Goal: Task Accomplishment & Management: Use online tool/utility

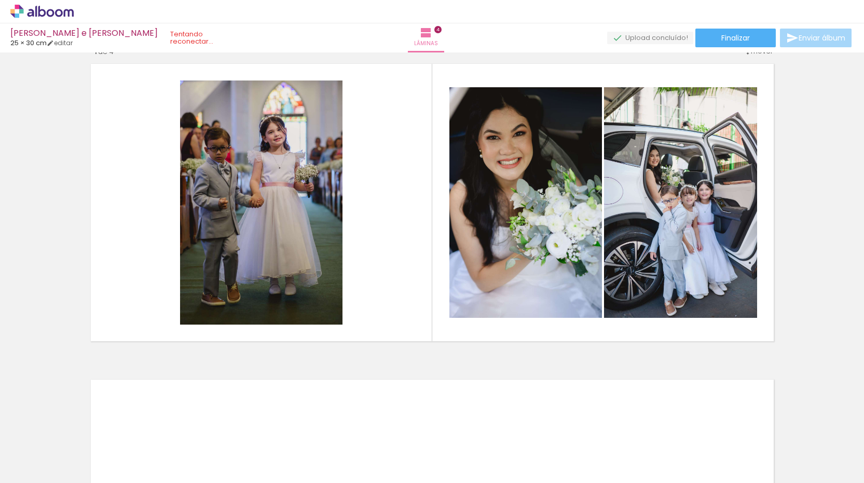
scroll to position [941, 0]
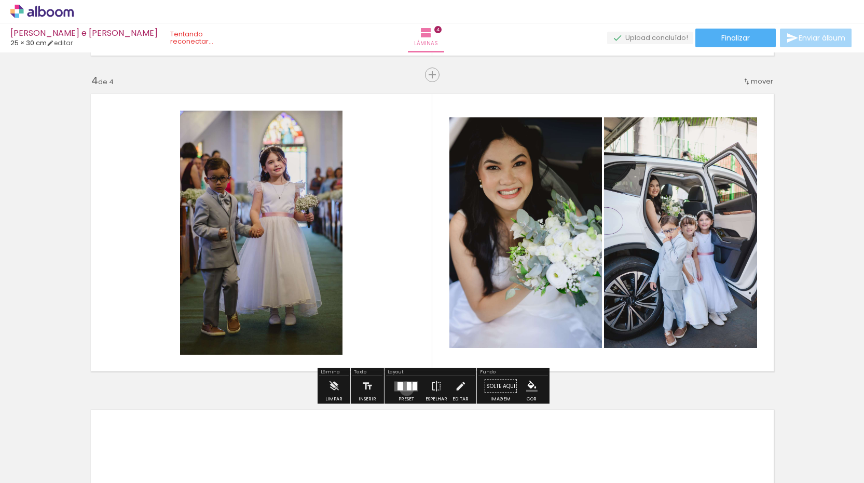
click at [407, 388] on div at bounding box center [409, 385] width 5 height 8
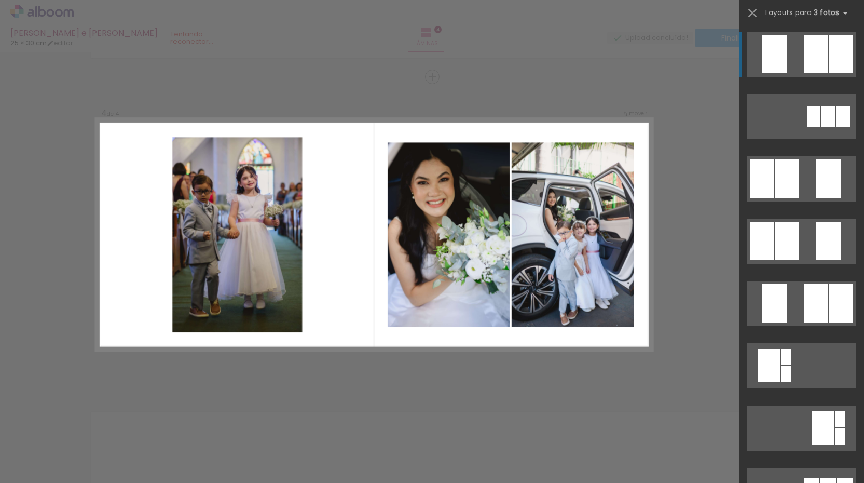
scroll to position [939, 0]
click at [322, 140] on quentale-layouter at bounding box center [374, 234] width 556 height 231
click at [285, 161] on quentale-photo at bounding box center [237, 235] width 130 height 195
click at [795, 54] on quentale-layouter at bounding box center [801, 54] width 109 height 45
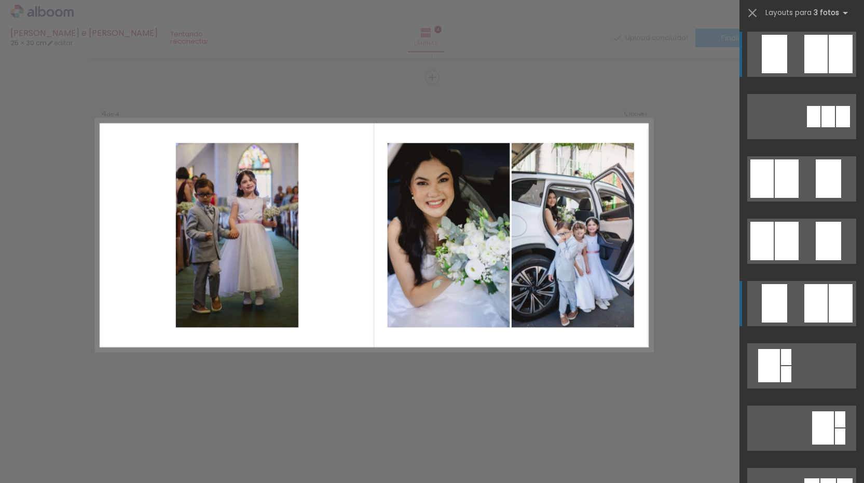
click at [812, 292] on div at bounding box center [815, 303] width 23 height 38
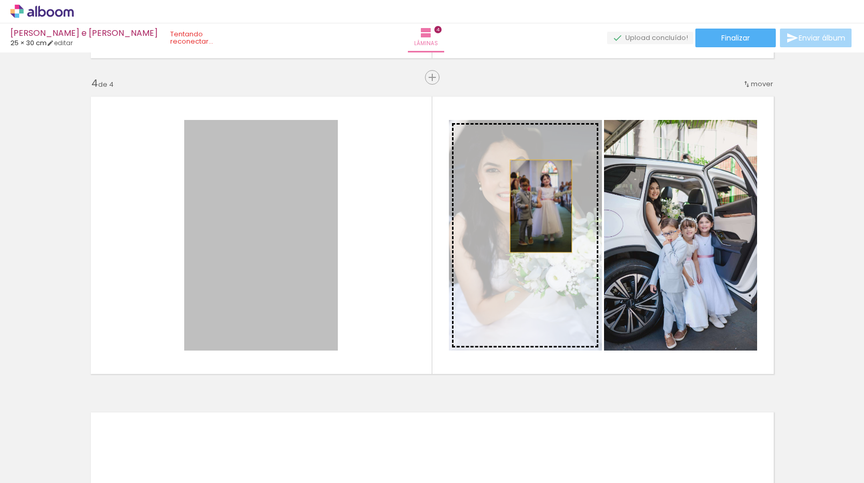
drag, startPoint x: 245, startPoint y: 170, endPoint x: 538, endPoint y: 204, distance: 294.7
click at [0, 0] on slot at bounding box center [0, 0] width 0 height 0
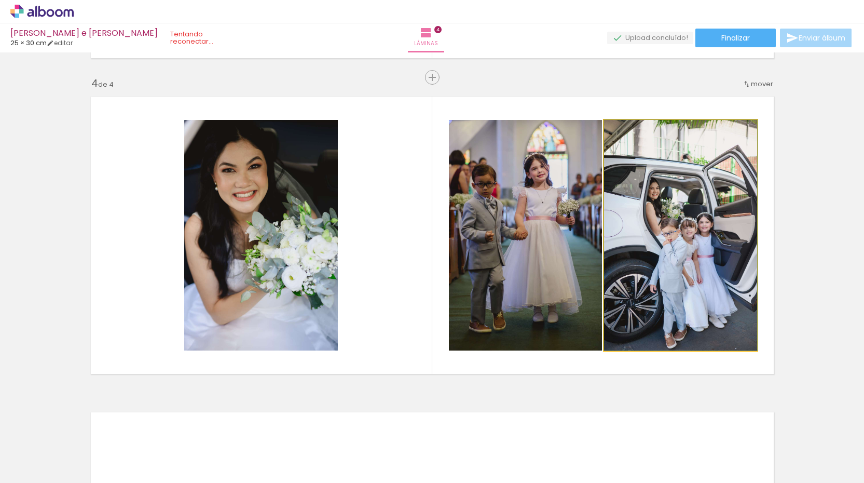
drag, startPoint x: 658, startPoint y: 209, endPoint x: 563, endPoint y: 190, distance: 96.9
click at [0, 0] on slot at bounding box center [0, 0] width 0 height 0
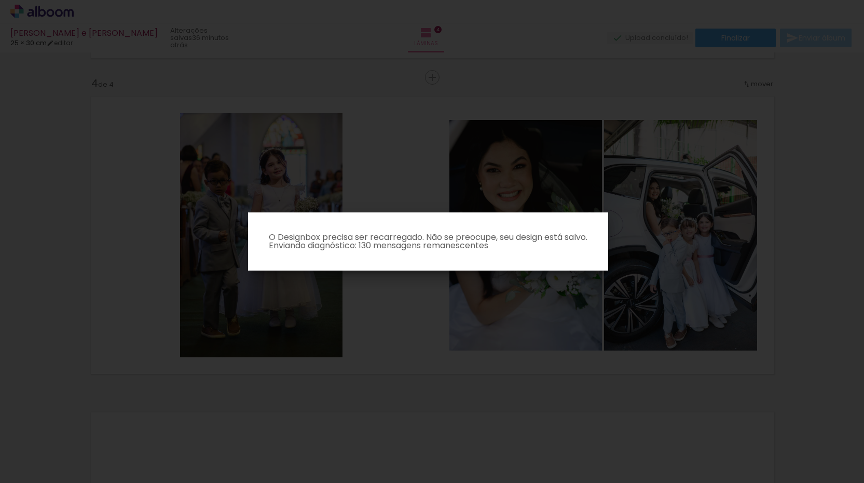
click at [512, 233] on p "O Designbox precisa ser recarregado. Não se preocupe, seu design está salvo. En…" at bounding box center [428, 241] width 344 height 17
click at [412, 156] on iron-overlay-backdrop at bounding box center [432, 241] width 864 height 483
click at [357, 157] on iron-overlay-backdrop at bounding box center [432, 241] width 864 height 483
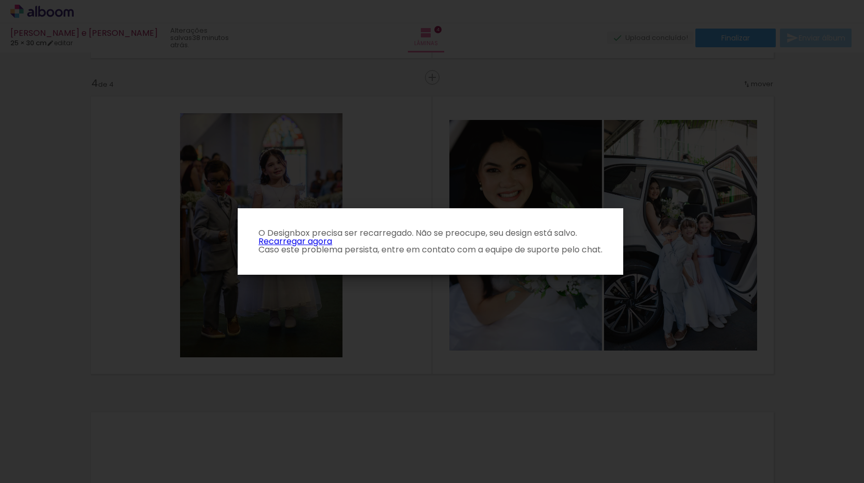
click at [313, 243] on p "O Designbox precisa ser recarregado. Não se preocupe, seu design está salvo. Re…" at bounding box center [430, 241] width 369 height 25
click at [292, 243] on p "O Designbox precisa ser recarregado. Não se preocupe, seu design está salvo. Re…" at bounding box center [430, 241] width 369 height 25
click at [324, 242] on link "Recarregar agora" at bounding box center [295, 241] width 74 height 12
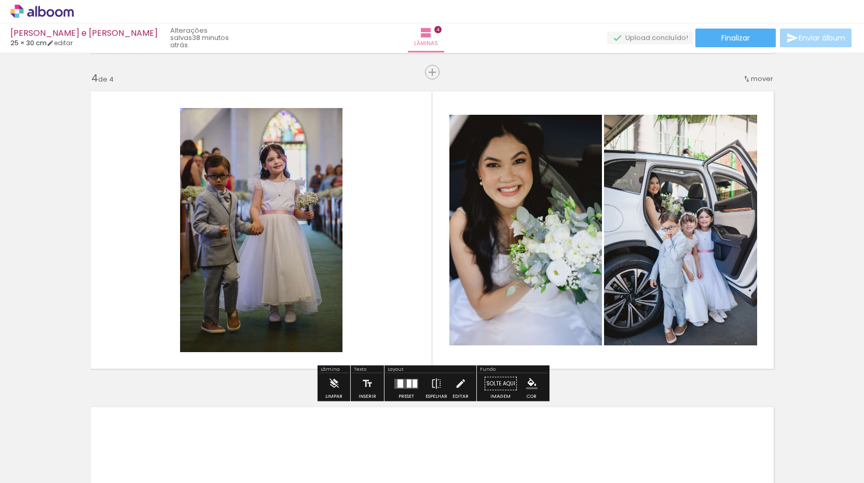
scroll to position [943, 0]
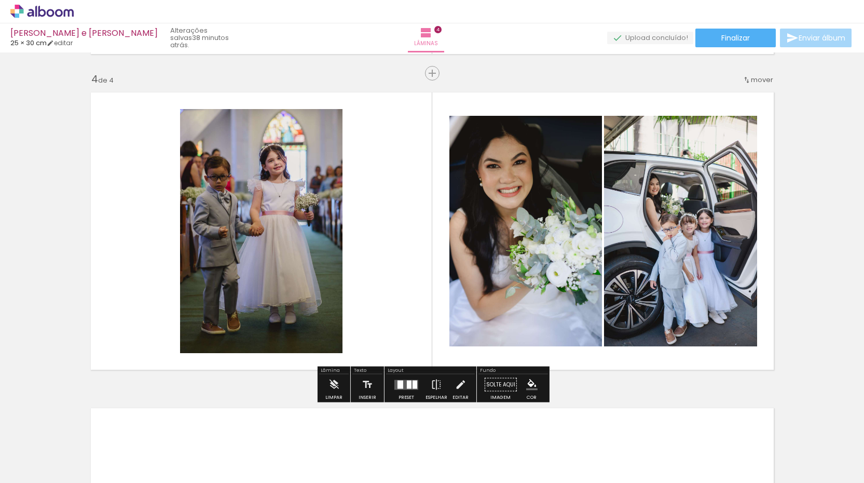
click at [758, 83] on span "mover" at bounding box center [762, 80] width 22 height 10
click at [750, 81] on paper-item "antes da 1" at bounding box center [735, 78] width 79 height 17
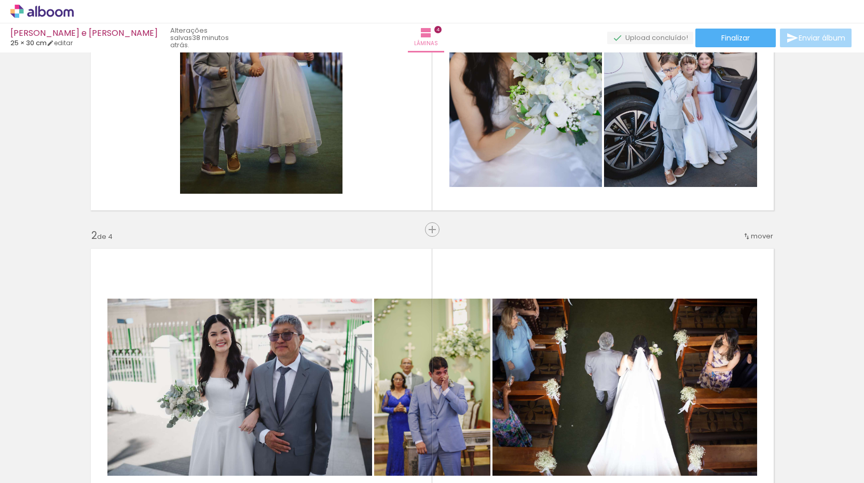
scroll to position [0, 0]
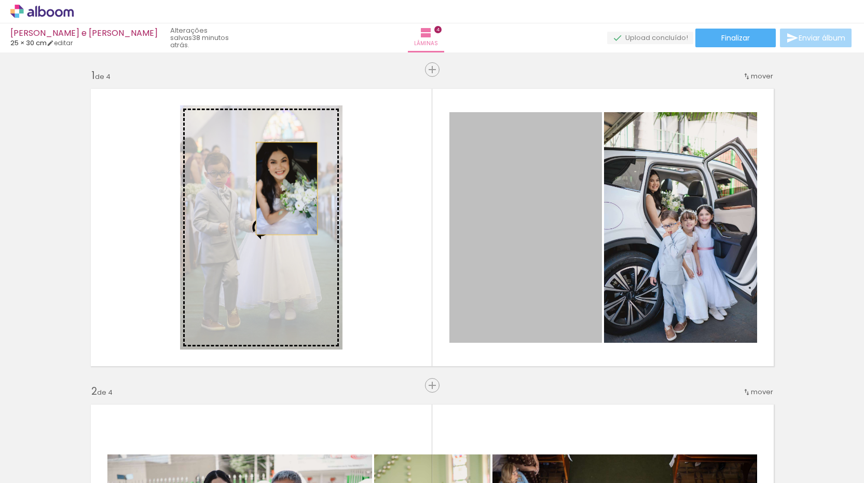
drag, startPoint x: 518, startPoint y: 179, endPoint x: 285, endPoint y: 188, distance: 233.2
click at [0, 0] on slot at bounding box center [0, 0] width 0 height 0
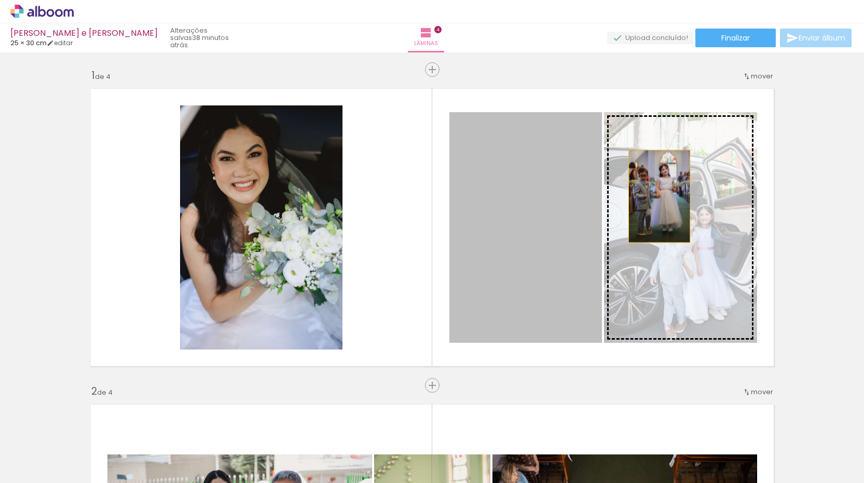
drag, startPoint x: 497, startPoint y: 185, endPoint x: 660, endPoint y: 196, distance: 163.3
click at [0, 0] on slot at bounding box center [0, 0] width 0 height 0
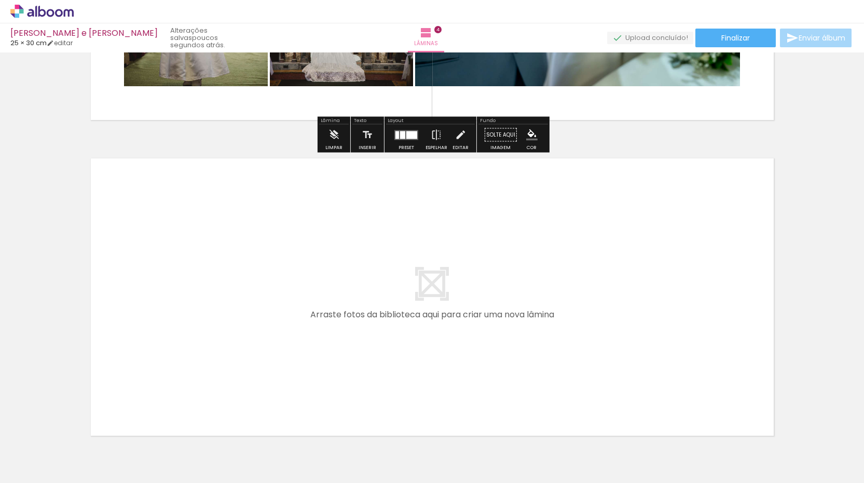
scroll to position [1219, 0]
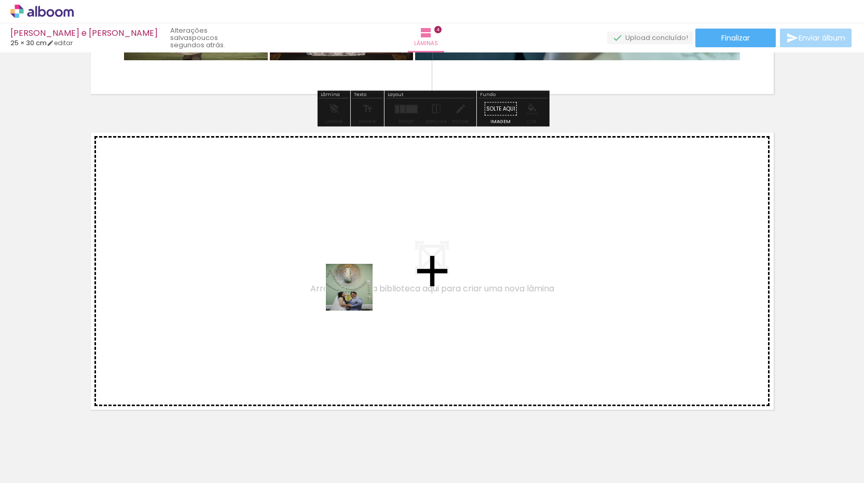
drag, startPoint x: 458, startPoint y: 442, endPoint x: 339, endPoint y: 276, distance: 204.6
click at [339, 276] on quentale-workspace at bounding box center [432, 241] width 864 height 483
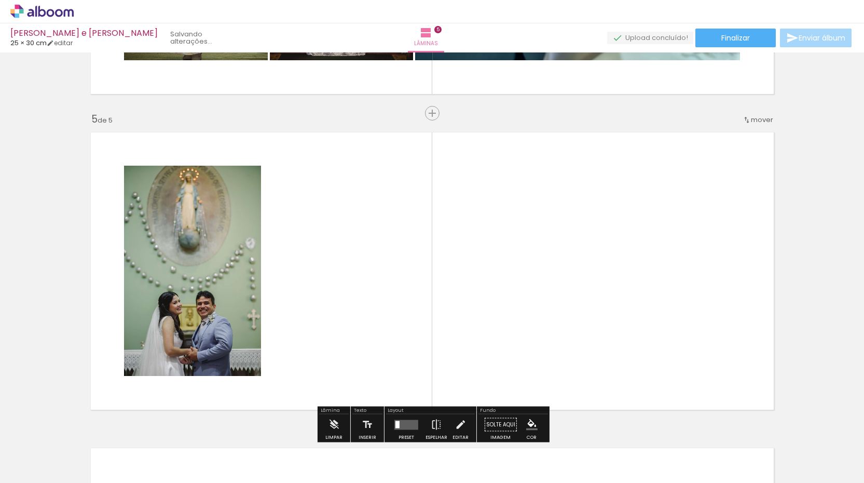
scroll to position [1254, 0]
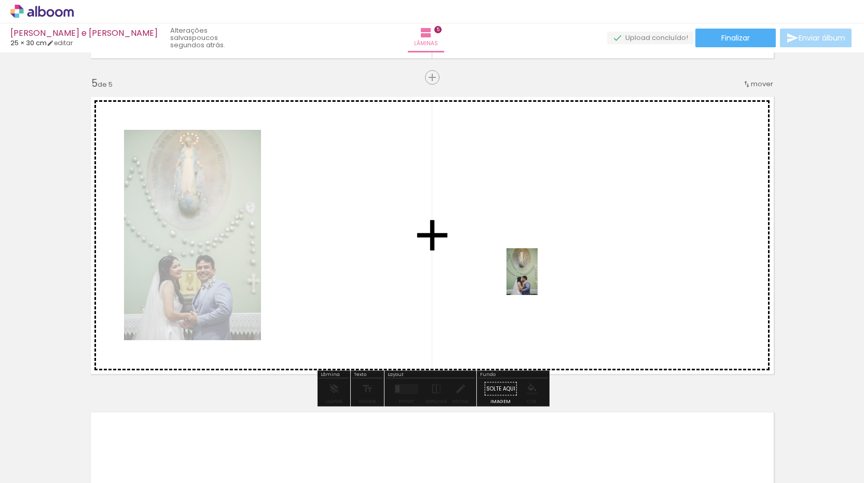
drag, startPoint x: 519, startPoint y: 454, endPoint x: 545, endPoint y: 266, distance: 190.2
click at [545, 266] on quentale-workspace at bounding box center [432, 241] width 864 height 483
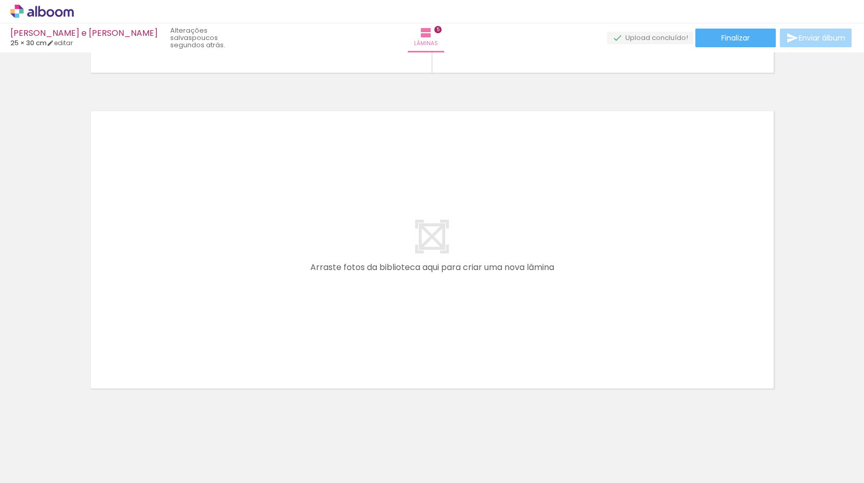
scroll to position [1568, 0]
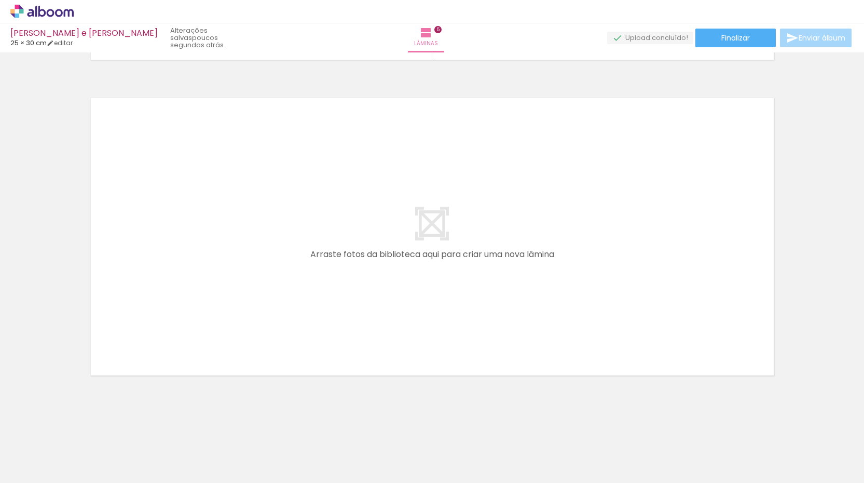
click at [584, 453] on div at bounding box center [568, 447] width 51 height 34
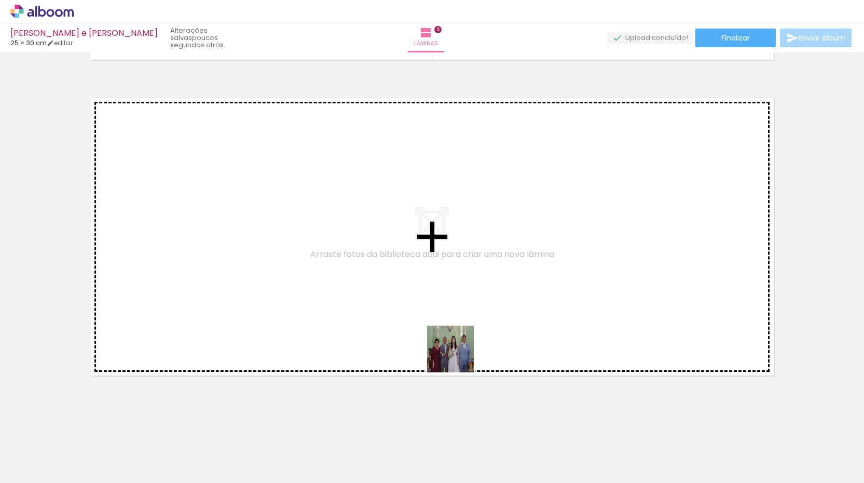
drag, startPoint x: 582, startPoint y: 452, endPoint x: 384, endPoint y: 314, distance: 241.6
click at [384, 314] on quentale-workspace at bounding box center [432, 241] width 864 height 483
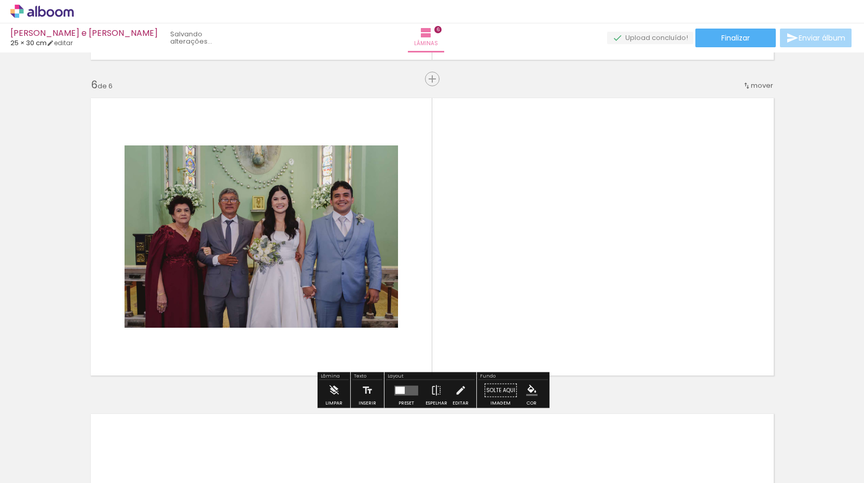
scroll to position [1570, 0]
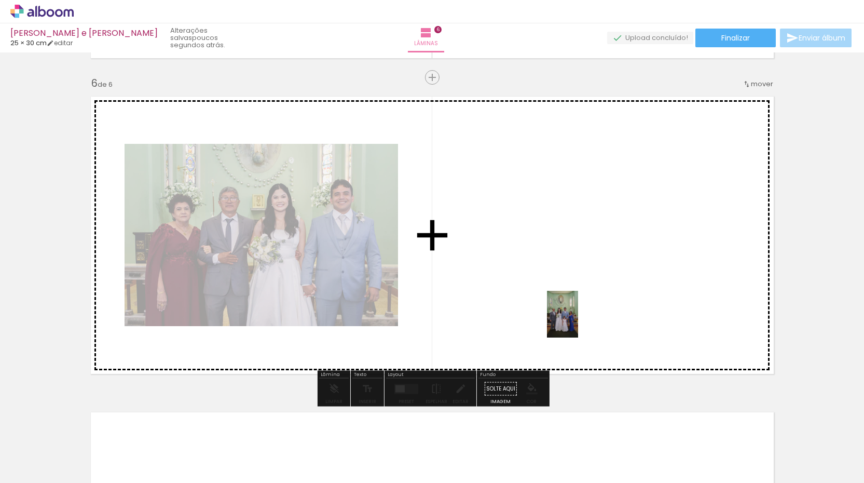
drag, startPoint x: 636, startPoint y: 453, endPoint x: 578, endPoint y: 320, distance: 144.5
click at [578, 320] on quentale-workspace at bounding box center [432, 241] width 864 height 483
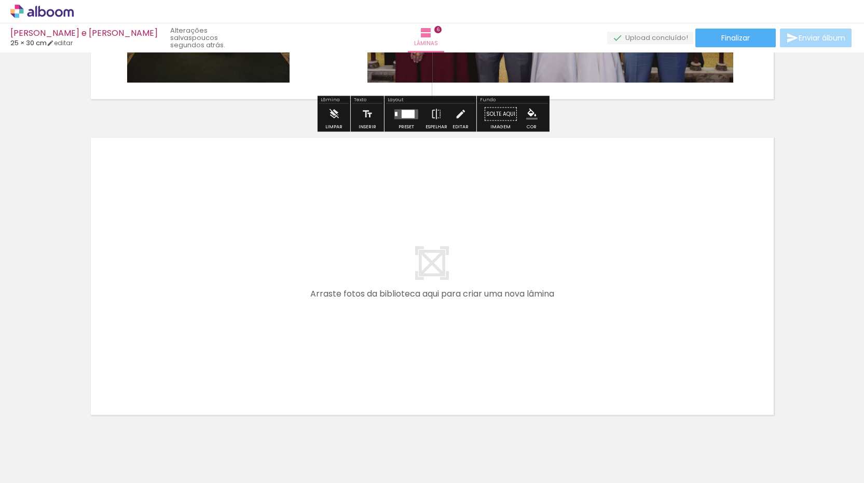
scroll to position [1849, 0]
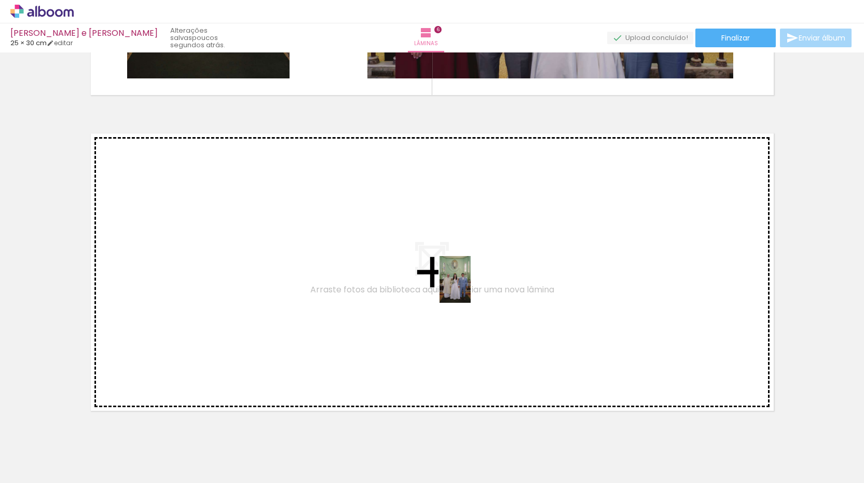
drag, startPoint x: 683, startPoint y: 449, endPoint x: 471, endPoint y: 287, distance: 267.0
click at [471, 287] on quentale-workspace at bounding box center [432, 241] width 864 height 483
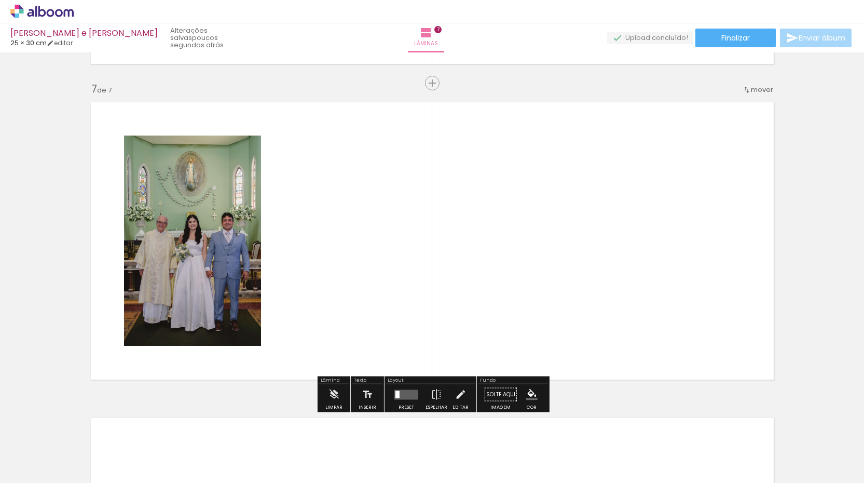
scroll to position [1886, 0]
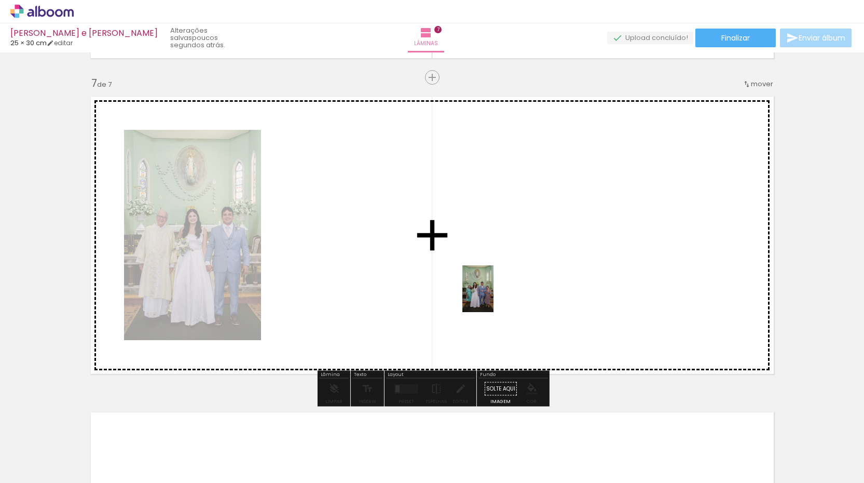
drag, startPoint x: 812, startPoint y: 453, endPoint x: 491, endPoint y: 295, distance: 356.8
click at [491, 295] on quentale-workspace at bounding box center [432, 241] width 864 height 483
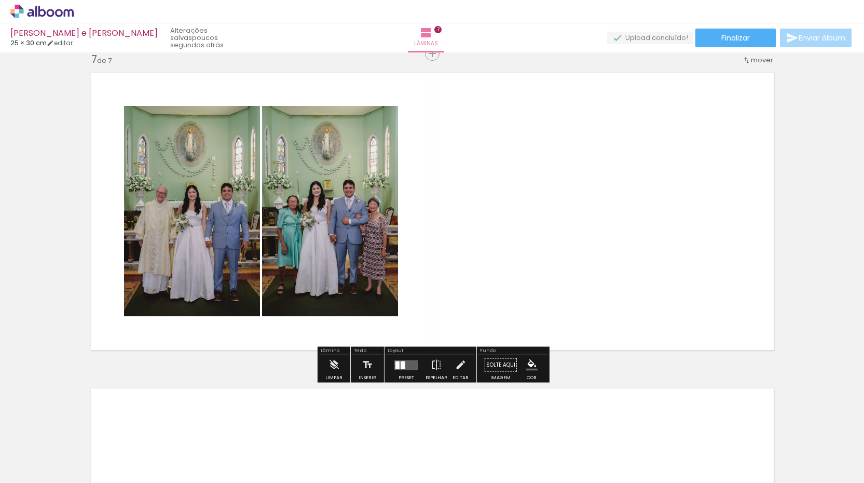
scroll to position [1921, 0]
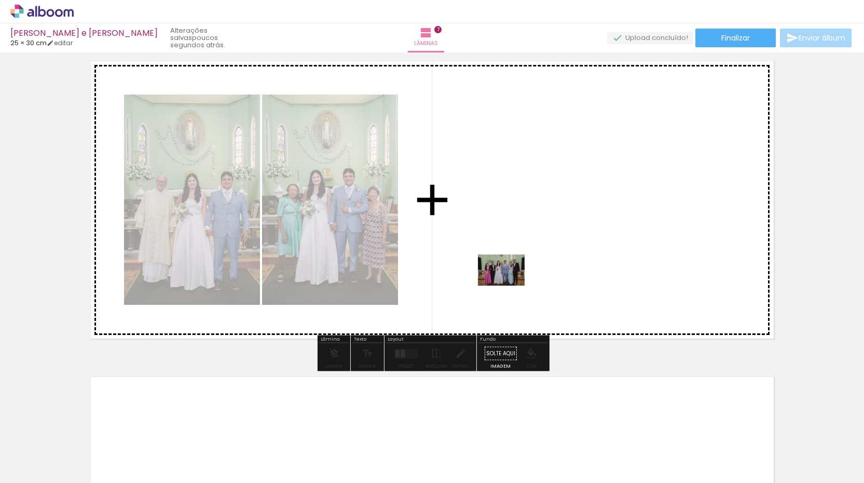
drag, startPoint x: 745, startPoint y: 439, endPoint x: 509, endPoint y: 285, distance: 281.0
click at [509, 285] on quentale-workspace at bounding box center [432, 241] width 864 height 483
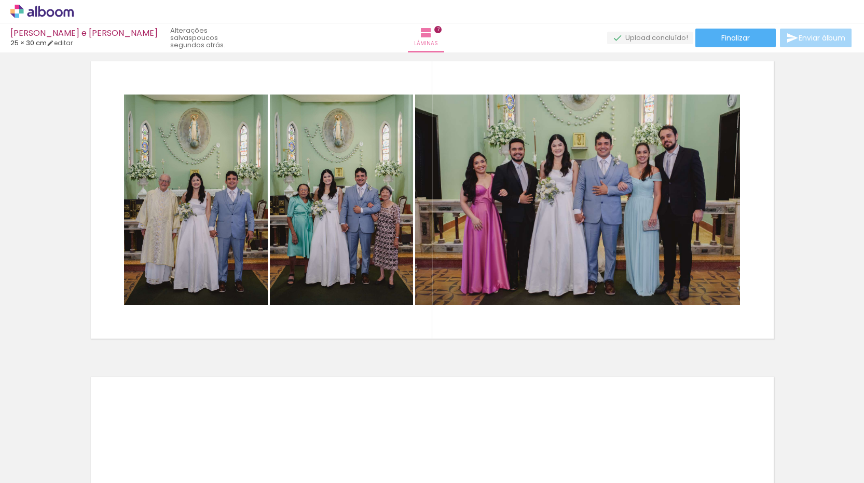
scroll to position [0, 285]
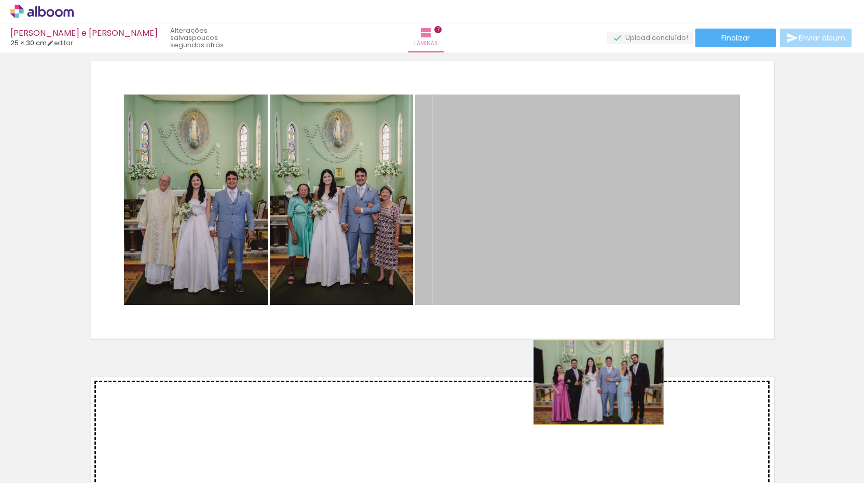
drag, startPoint x: 567, startPoint y: 230, endPoint x: 599, endPoint y: 385, distance: 158.0
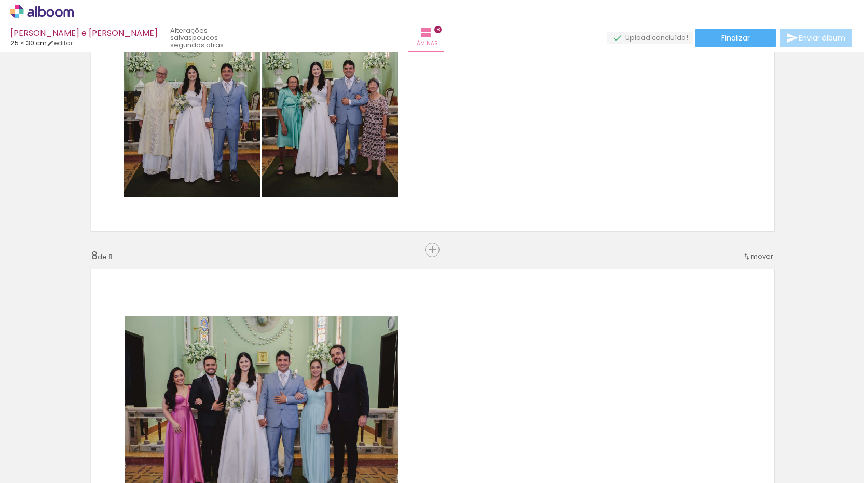
scroll to position [2031, 0]
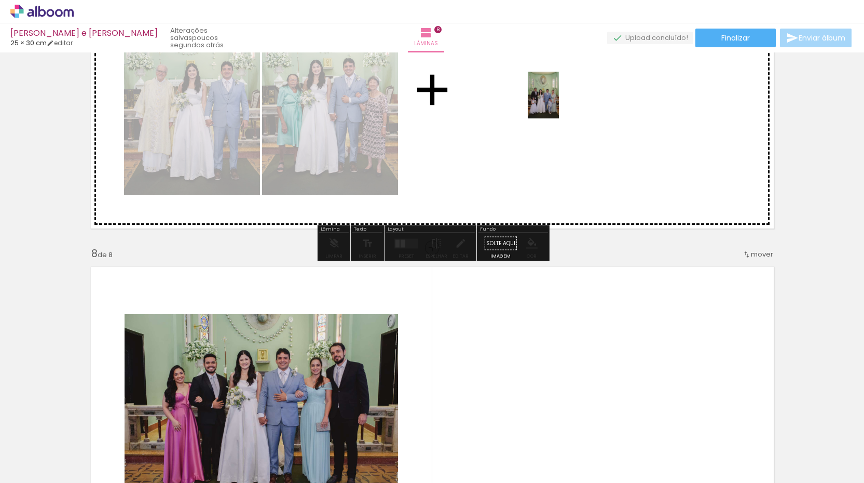
drag, startPoint x: 638, startPoint y: 443, endPoint x: 559, endPoint y: 105, distance: 346.6
click at [559, 105] on quentale-workspace at bounding box center [432, 241] width 864 height 483
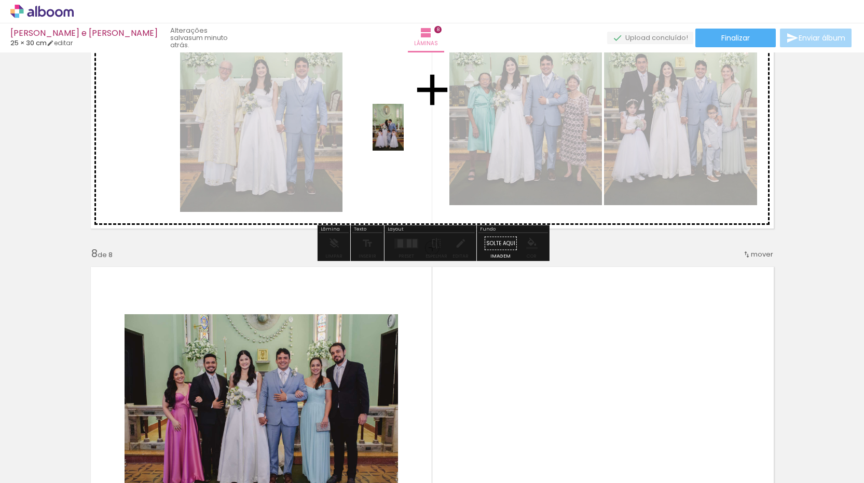
drag, startPoint x: 701, startPoint y: 449, endPoint x: 404, endPoint y: 135, distance: 432.5
click at [404, 135] on quentale-workspace at bounding box center [432, 241] width 864 height 483
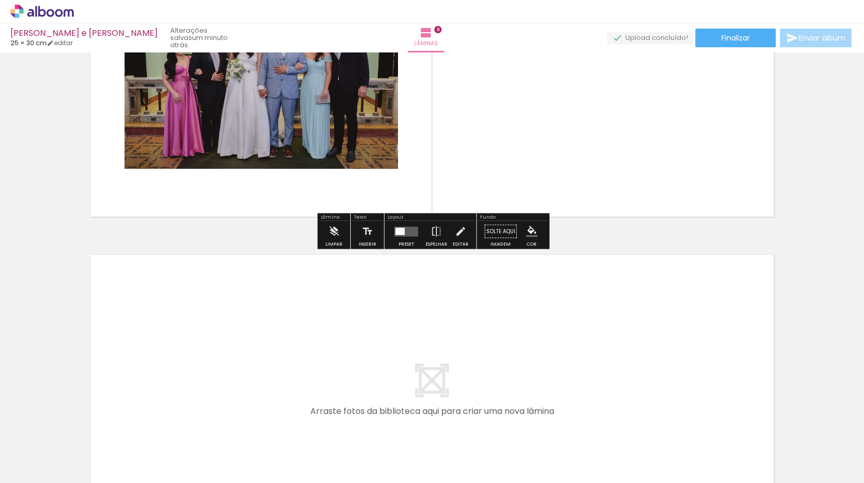
scroll to position [2361, 0]
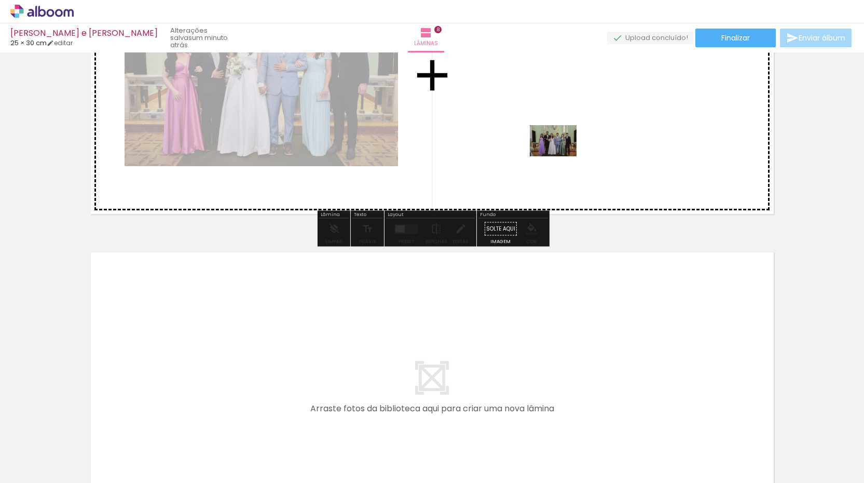
drag, startPoint x: 573, startPoint y: 440, endPoint x: 561, endPoint y: 156, distance: 283.6
click at [561, 156] on quentale-workspace at bounding box center [432, 241] width 864 height 483
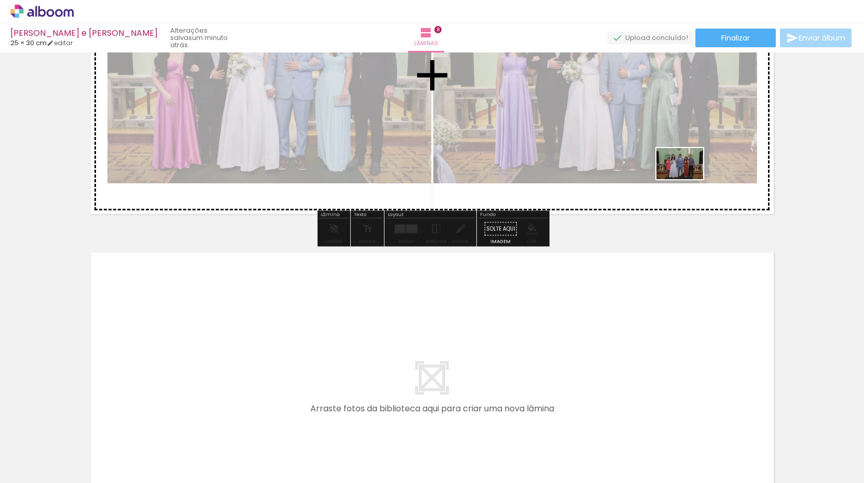
drag, startPoint x: 764, startPoint y: 445, endPoint x: 688, endPoint y: 181, distance: 275.0
click at [688, 181] on quentale-workspace at bounding box center [432, 241] width 864 height 483
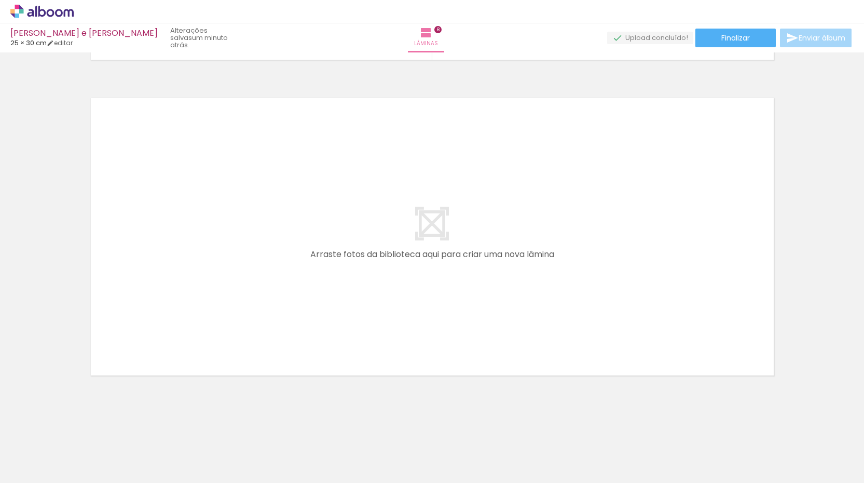
scroll to position [0, 722]
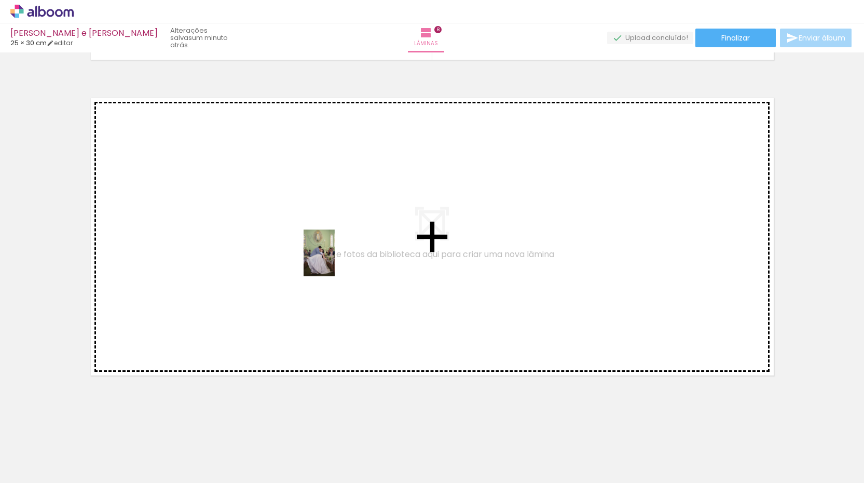
drag, startPoint x: 367, startPoint y: 453, endPoint x: 334, endPoint y: 256, distance: 199.1
click at [334, 256] on quentale-workspace at bounding box center [432, 241] width 864 height 483
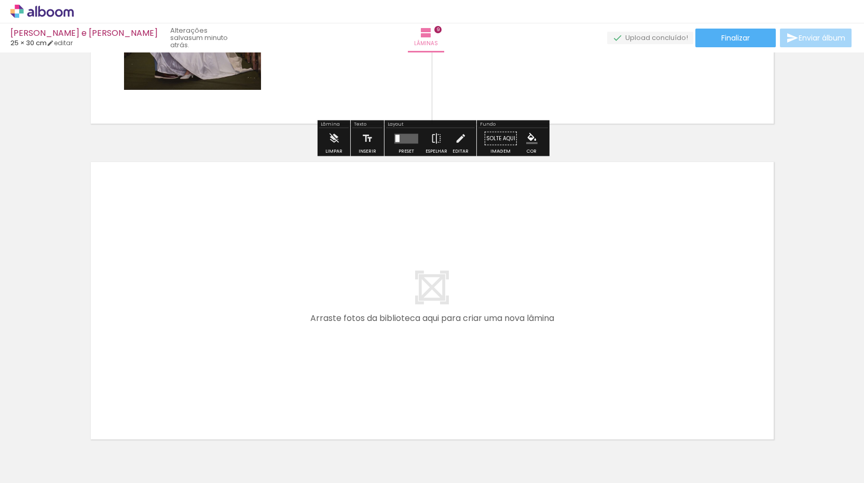
scroll to position [2767, 0]
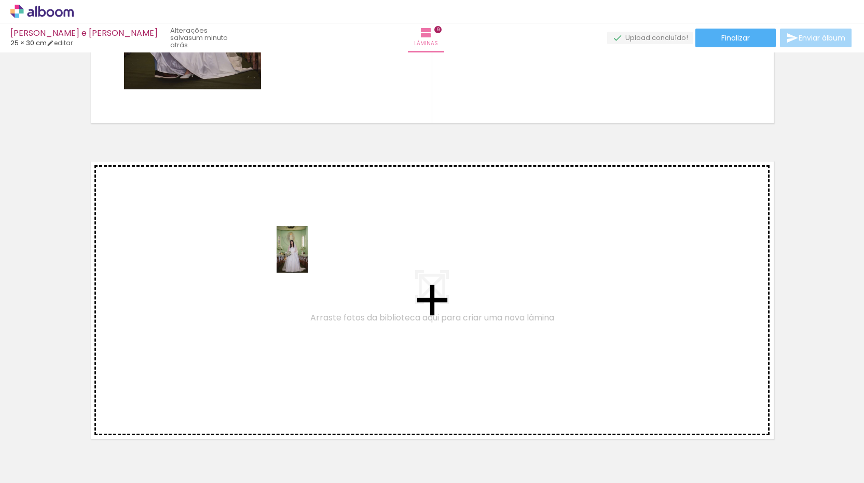
drag, startPoint x: 438, startPoint y: 440, endPoint x: 308, endPoint y: 257, distance: 224.5
click at [308, 257] on quentale-workspace at bounding box center [432, 241] width 864 height 483
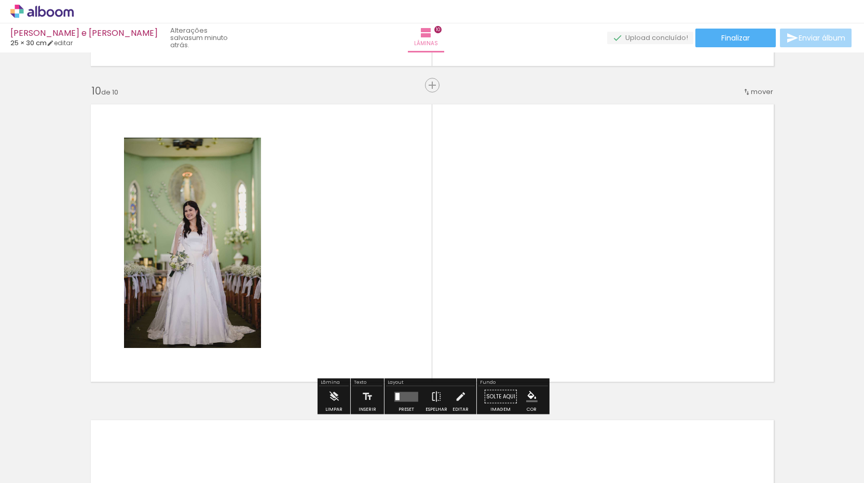
scroll to position [2832, 0]
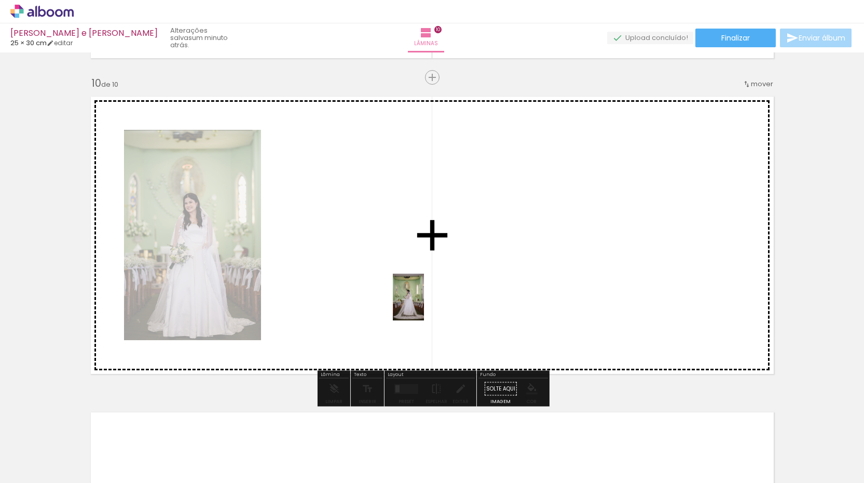
drag, startPoint x: 491, startPoint y: 439, endPoint x: 423, endPoint y: 300, distance: 154.6
click at [423, 300] on quentale-workspace at bounding box center [432, 241] width 864 height 483
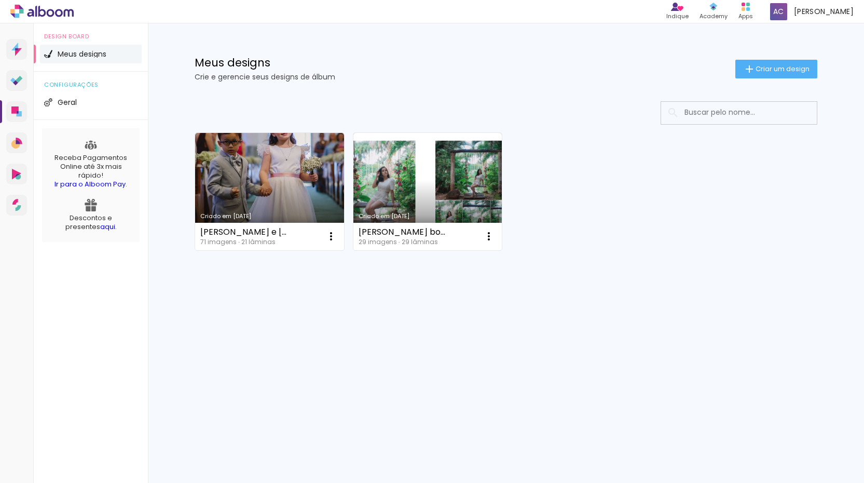
click at [245, 191] on link "Criado em [DATE]" at bounding box center [269, 191] width 149 height 117
